Goal: Task Accomplishment & Management: Manage account settings

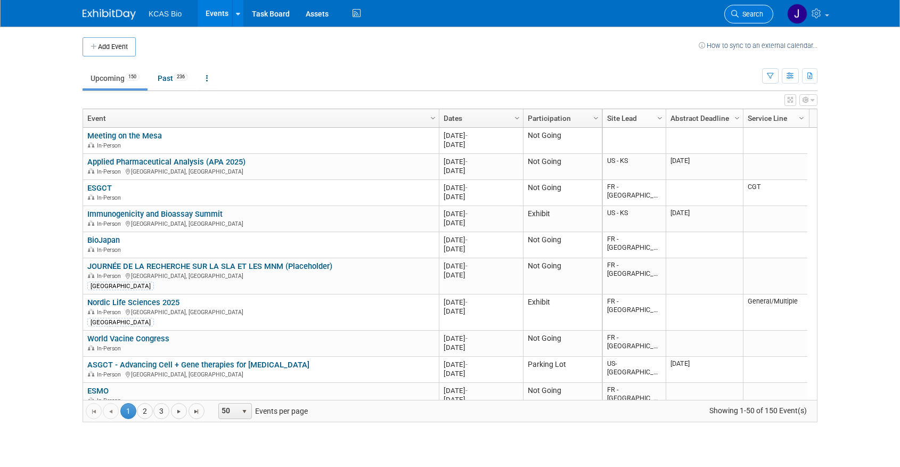
click at [738, 14] on span "Search" at bounding box center [750, 14] width 24 height 8
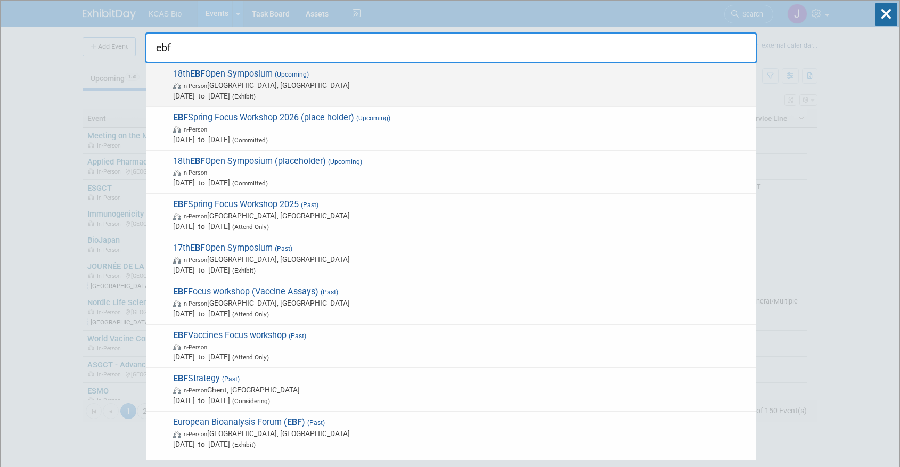
type input "ebf"
click at [398, 92] on span "[DATE] to [DATE] (Exhibit)" at bounding box center [462, 96] width 578 height 11
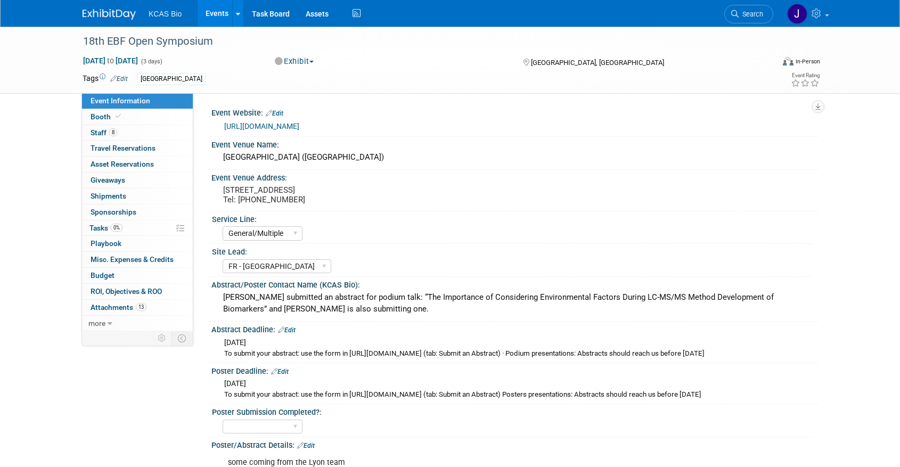
select select "General/Multiple"
select select "FR - [GEOGRAPHIC_DATA]"
click at [101, 132] on span "Staff 8" at bounding box center [104, 132] width 27 height 9
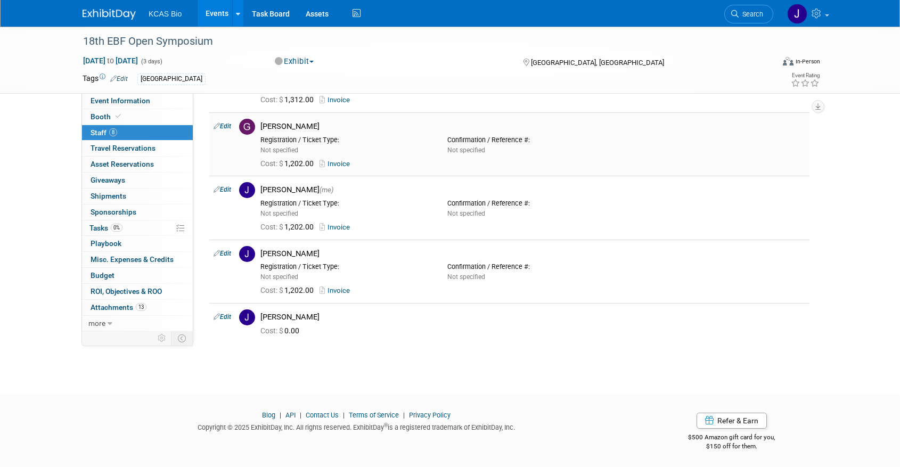
scroll to position [365, 0]
click at [224, 315] on link "Edit" at bounding box center [222, 314] width 18 height 7
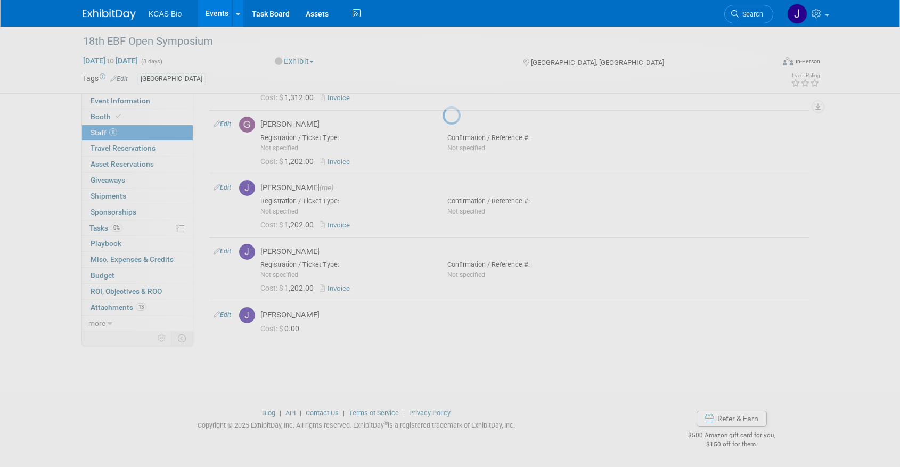
select select "d6b6b417-044e-44ee-a045-b41b3bec4fe9"
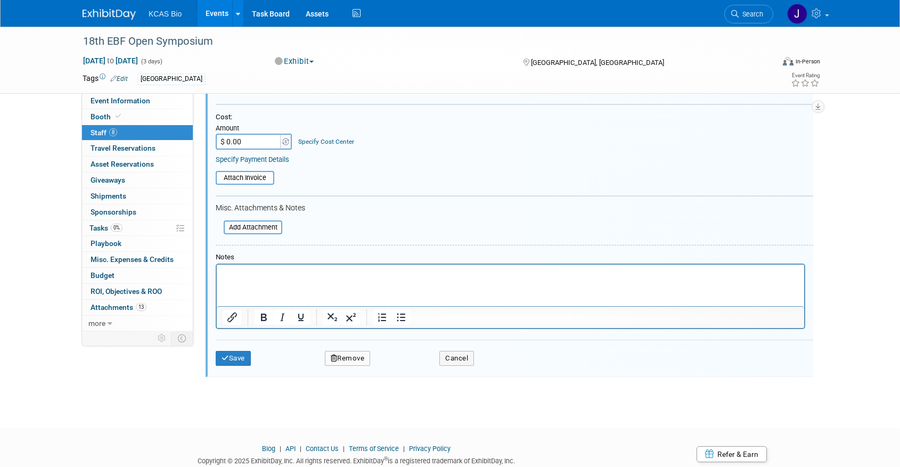
scroll to position [729, 0]
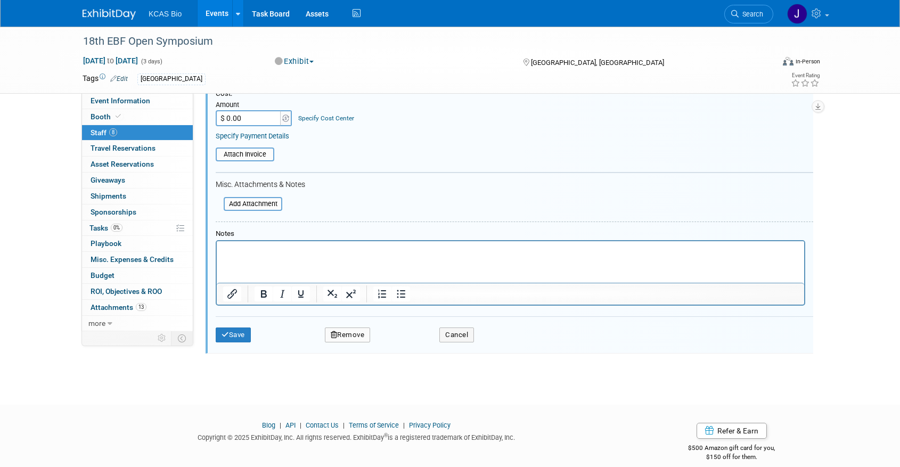
click at [244, 252] on p "Rich Text Area. Press ALT-0 for help." at bounding box center [510, 250] width 575 height 11
click at [244, 336] on button "Save" at bounding box center [233, 334] width 35 height 15
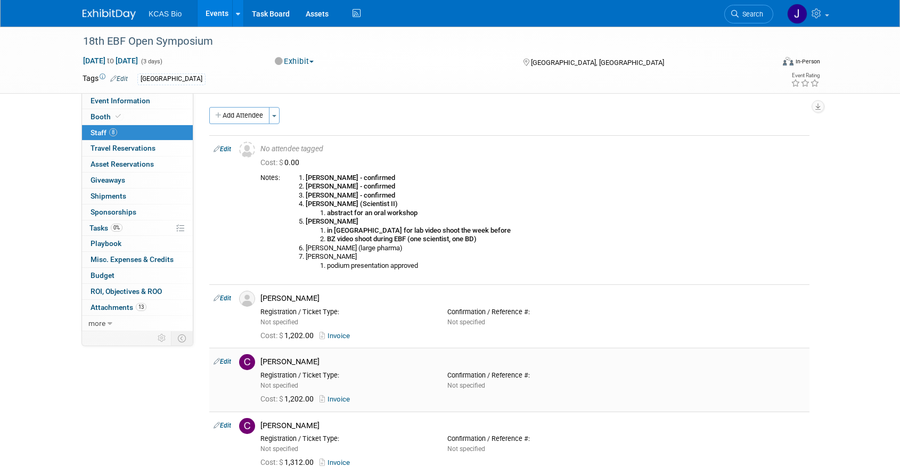
scroll to position [0, 0]
